Goal: Task Accomplishment & Management: Manage account settings

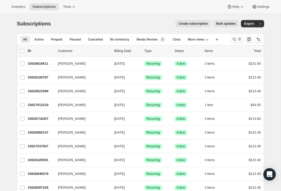
click at [236, 40] on icon "Search and filter results" at bounding box center [234, 39] width 5 height 5
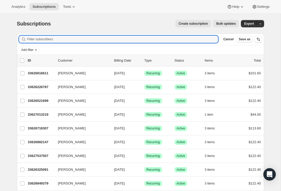
click at [34, 39] on input "Filter subscribers" at bounding box center [122, 39] width 191 height 7
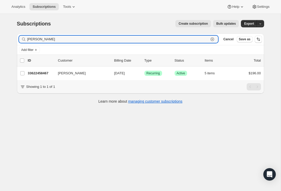
type input "[PERSON_NAME]"
click at [36, 75] on p "33622458467" at bounding box center [41, 73] width 26 height 5
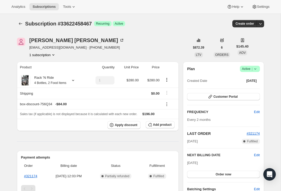
click at [234, 95] on span "Customer Portal" at bounding box center [226, 97] width 24 height 4
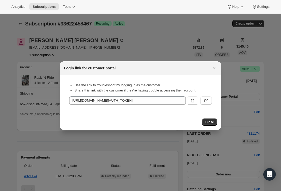
click at [214, 68] on icon "Close" at bounding box center [214, 68] width 5 height 5
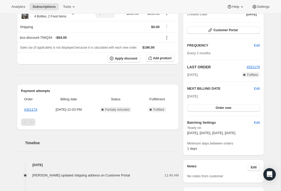
scroll to position [67, 0]
click at [26, 108] on link "#321174" at bounding box center [30, 110] width 13 height 4
